Goal: Check status: Check status

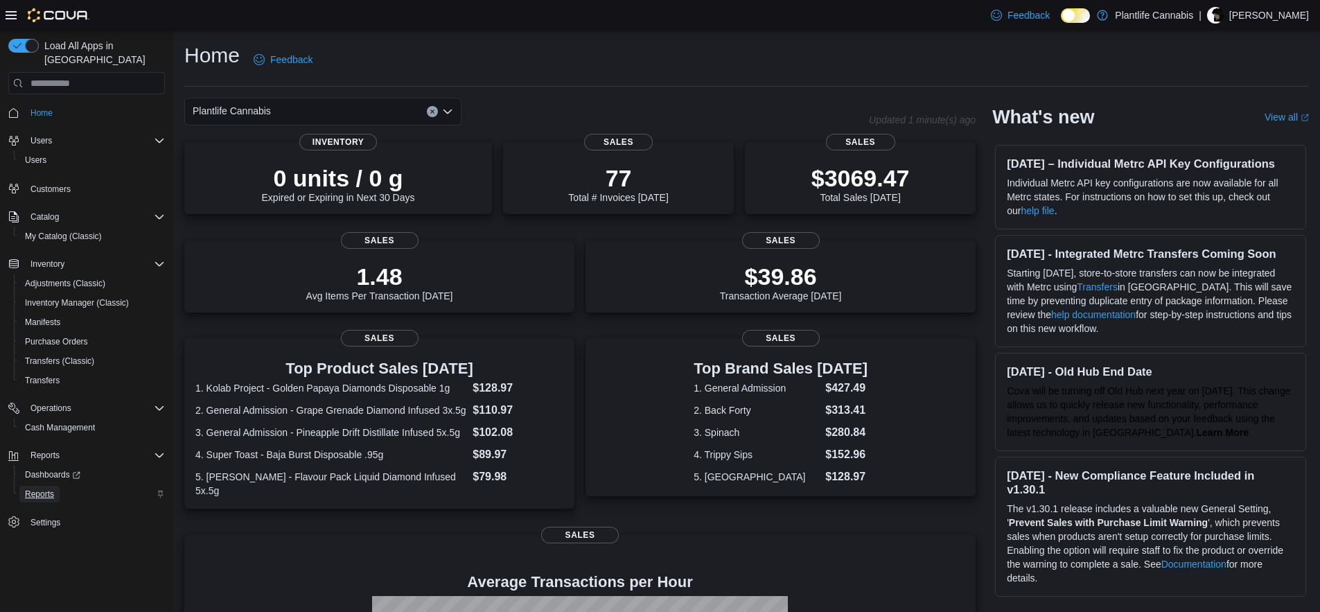
click at [57, 486] on link "Reports" at bounding box center [39, 494] width 40 height 17
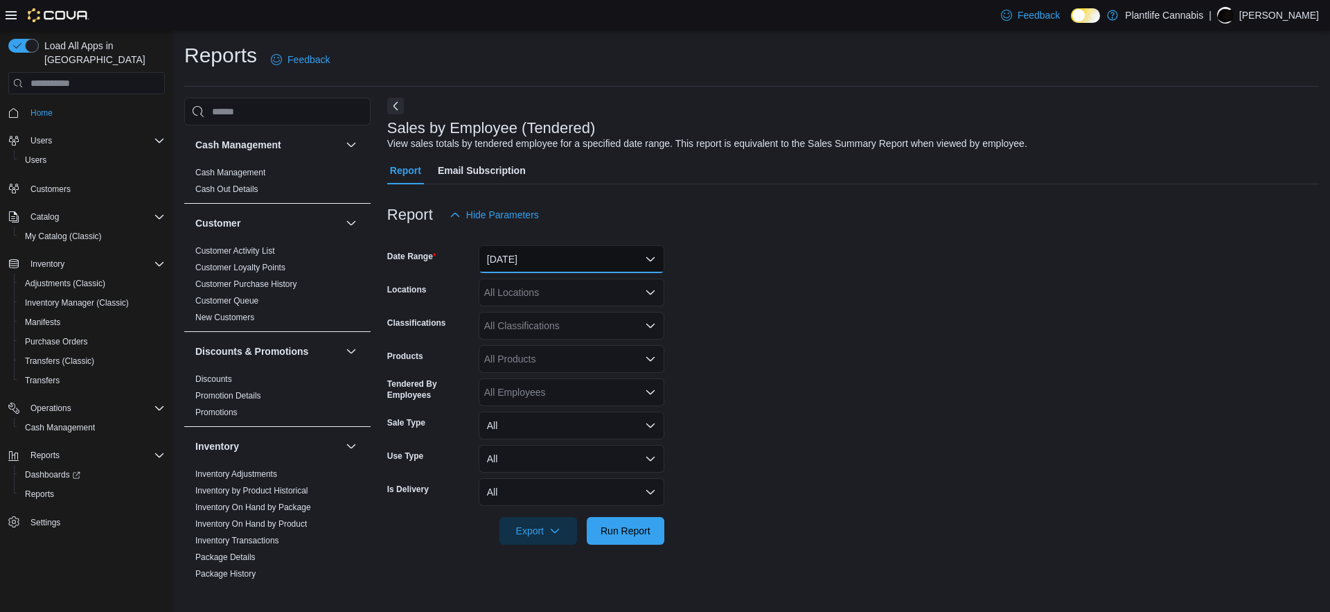
click at [520, 248] on button "[DATE]" at bounding box center [572, 259] width 186 height 28
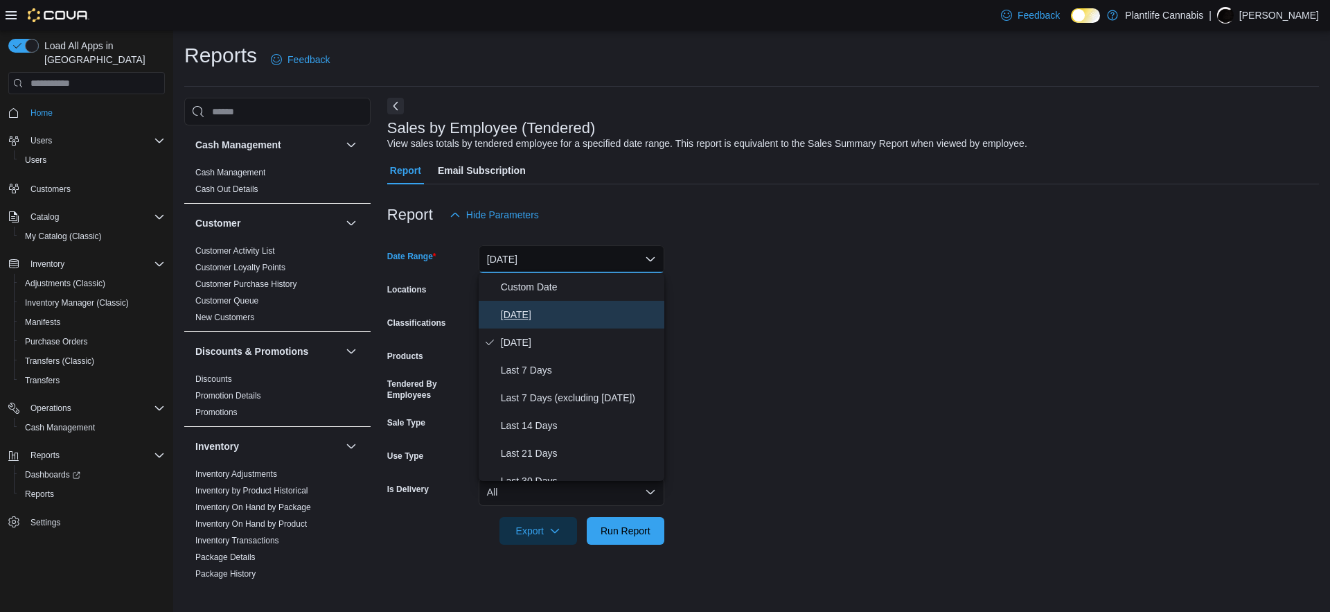
click at [534, 311] on span "[DATE]" at bounding box center [580, 314] width 158 height 17
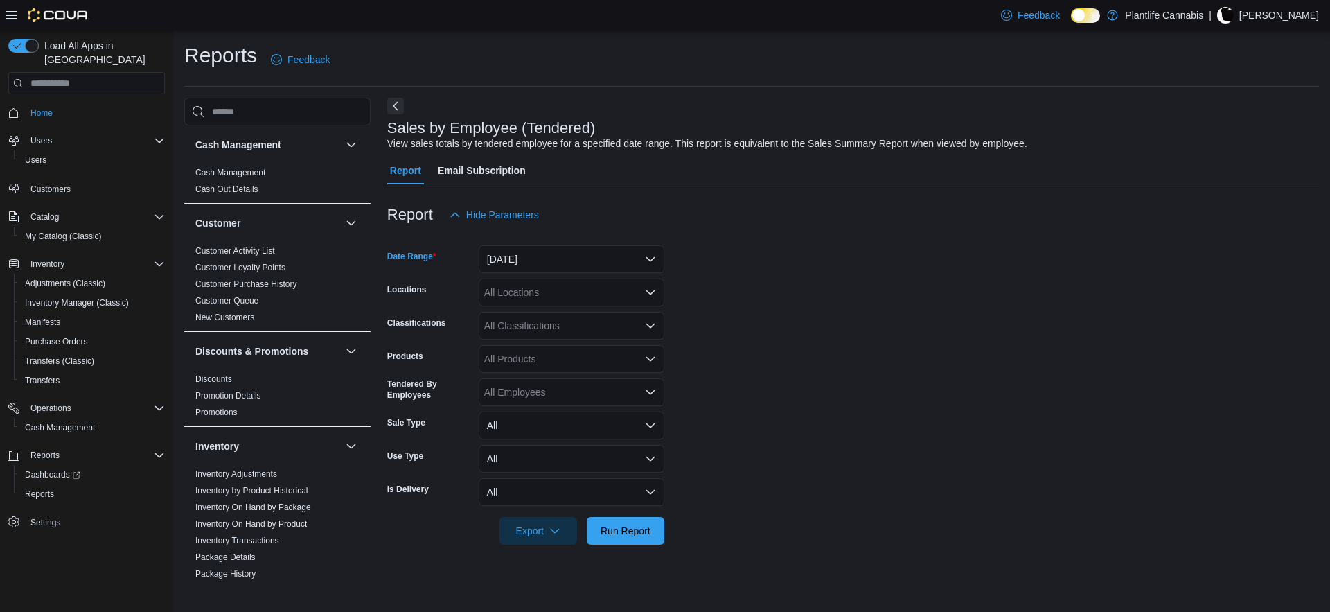
click at [538, 293] on div "All Locations" at bounding box center [572, 293] width 186 height 28
type input "***"
click at [554, 317] on span "Calgary - Mahogany" at bounding box center [559, 316] width 87 height 14
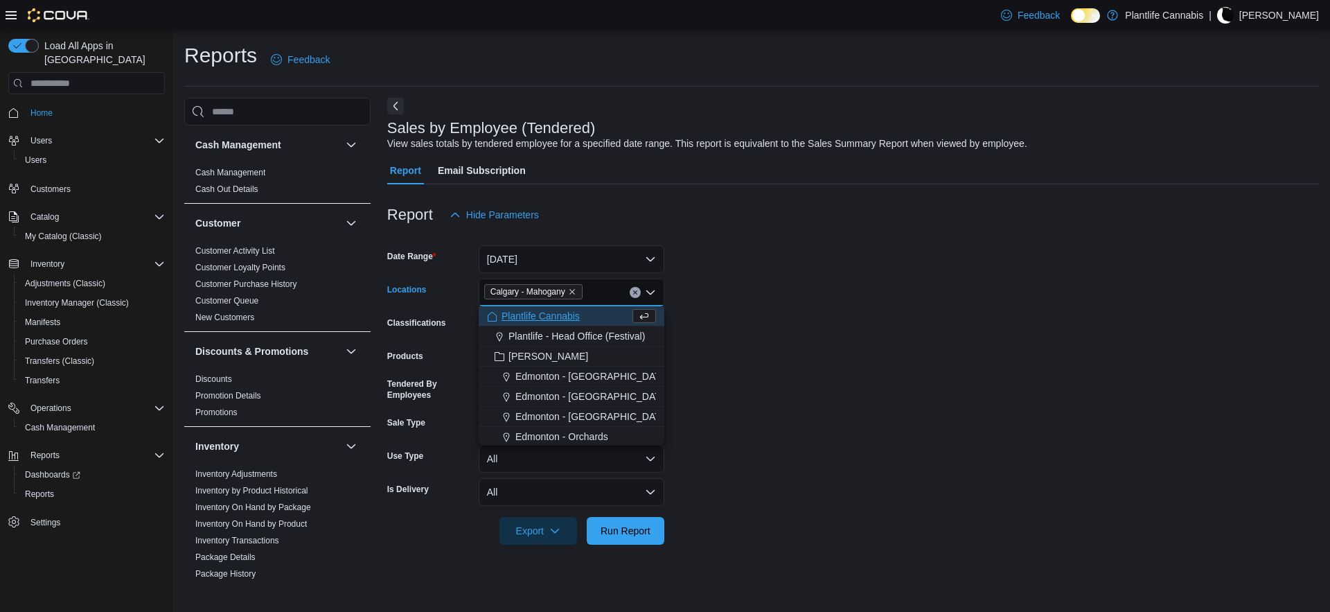
type input "*"
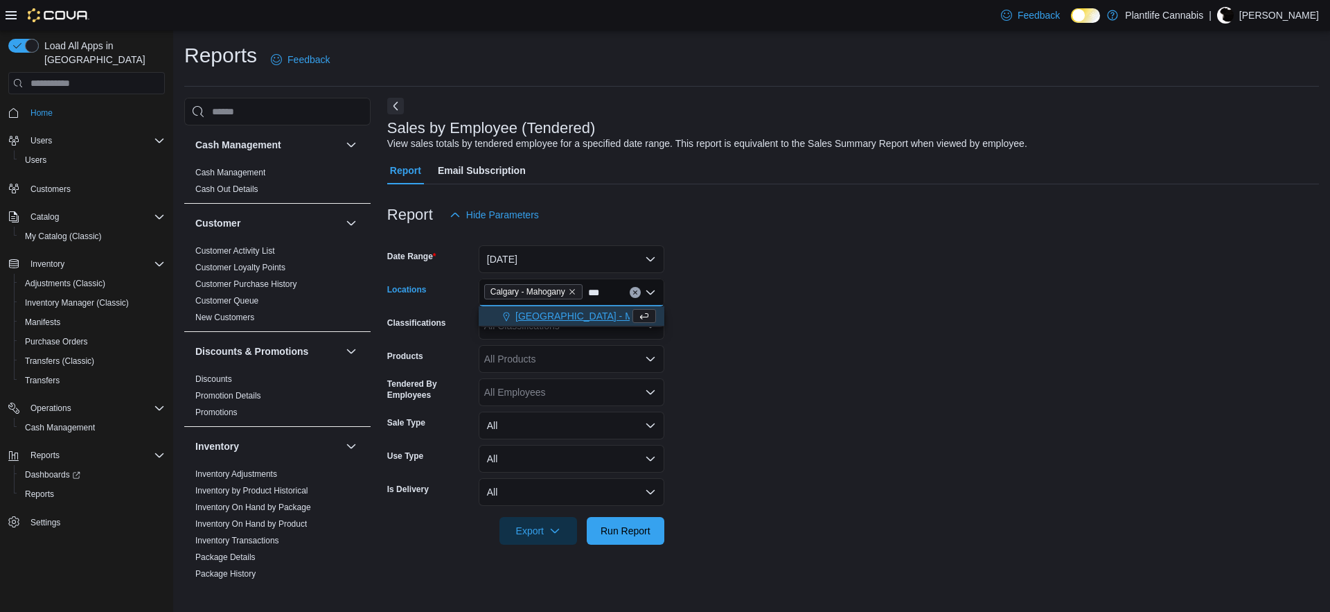
type input "***"
click at [570, 316] on span "[GEOGRAPHIC_DATA] - Mahogany Market" at bounding box center [609, 316] width 187 height 14
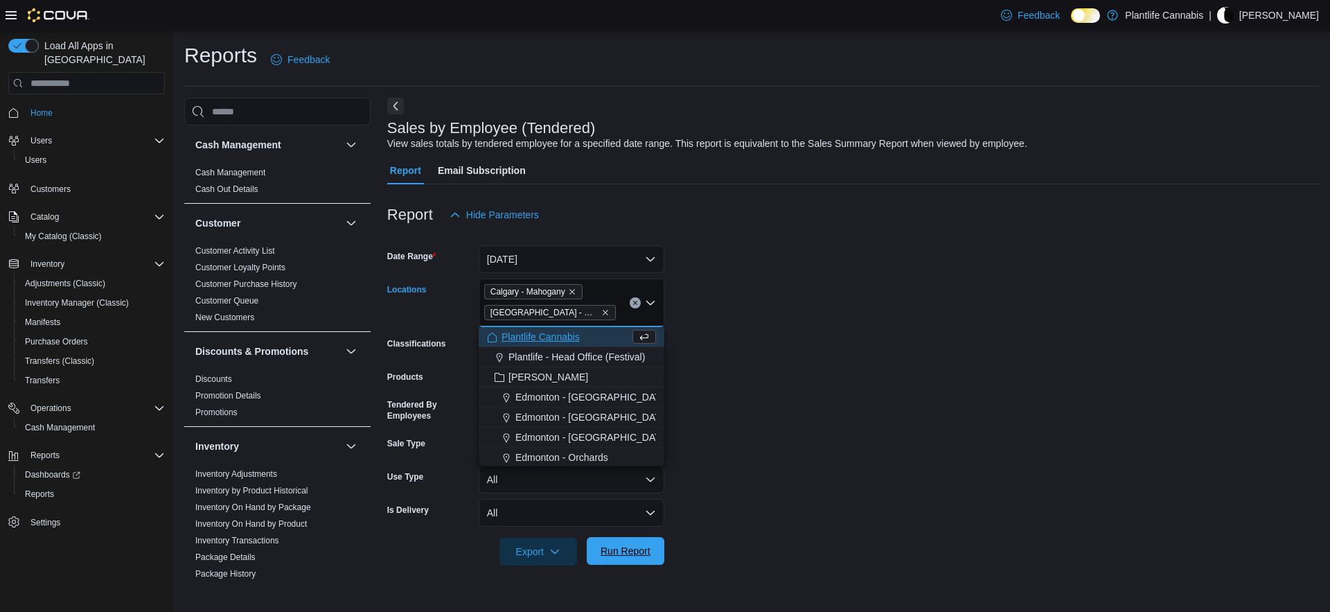
click at [655, 550] on span "Run Report" at bounding box center [625, 551] width 61 height 28
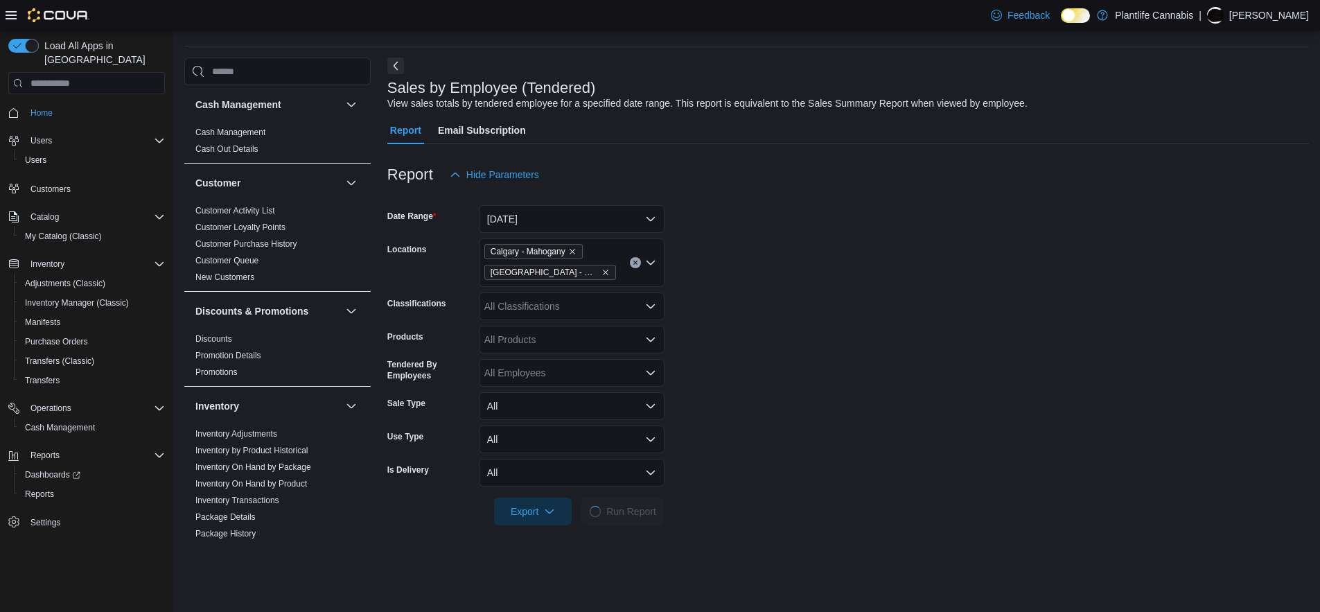
scroll to position [232, 0]
